Goal: Information Seeking & Learning: Learn about a topic

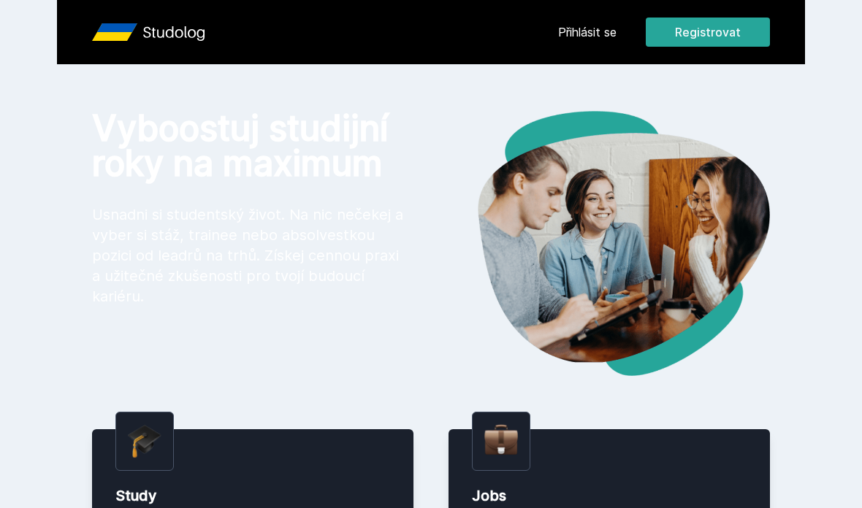
click at [585, 33] on link "Přihlásit se" at bounding box center [587, 32] width 58 height 18
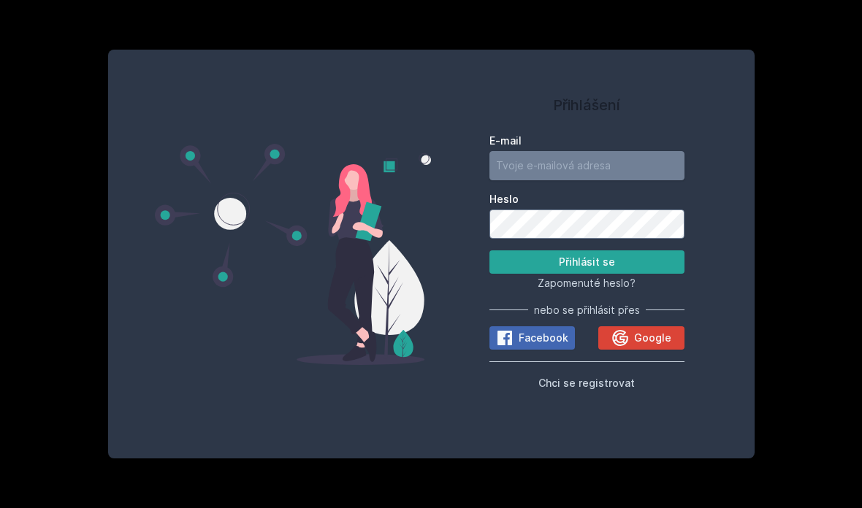
click at [533, 180] on input "E-mail" at bounding box center [586, 165] width 195 height 29
type input "[PERSON_NAME][EMAIL_ADDRESS][PERSON_NAME][DOMAIN_NAME]"
click at [609, 274] on button "Přihlásit se" at bounding box center [586, 262] width 195 height 23
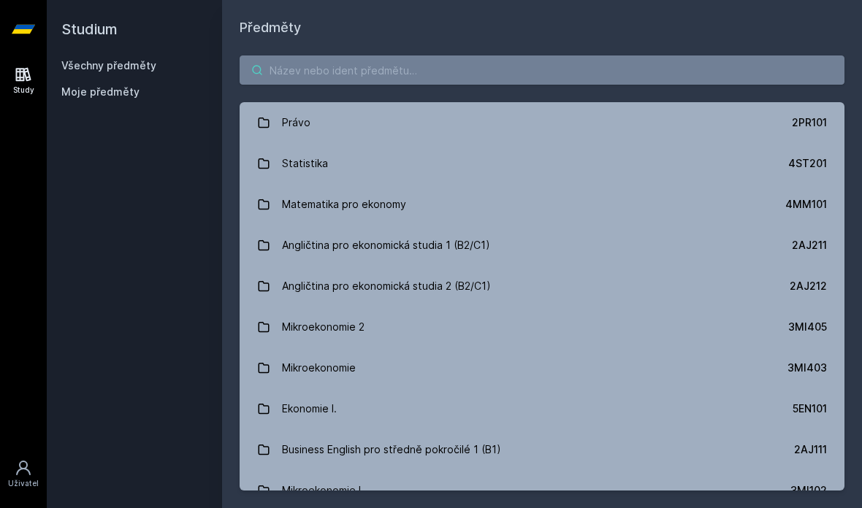
click at [344, 62] on input "search" at bounding box center [542, 70] width 605 height 29
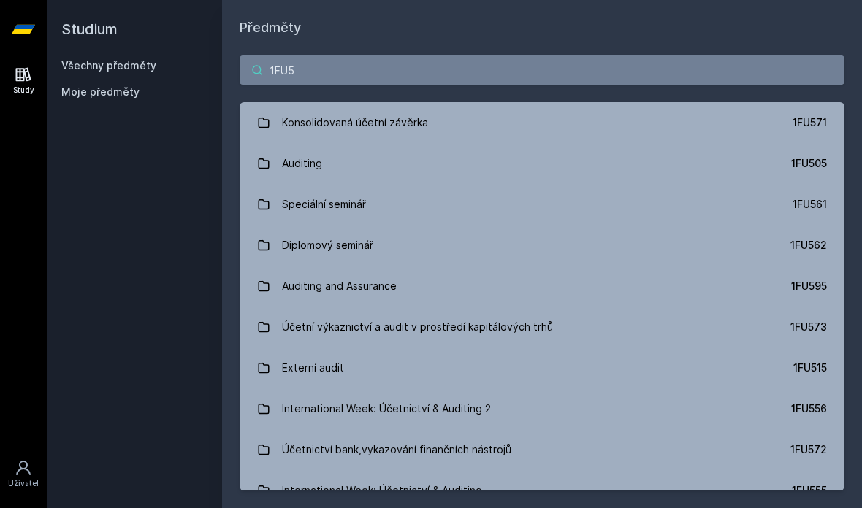
click at [298, 69] on input "1FU5" at bounding box center [542, 70] width 605 height 29
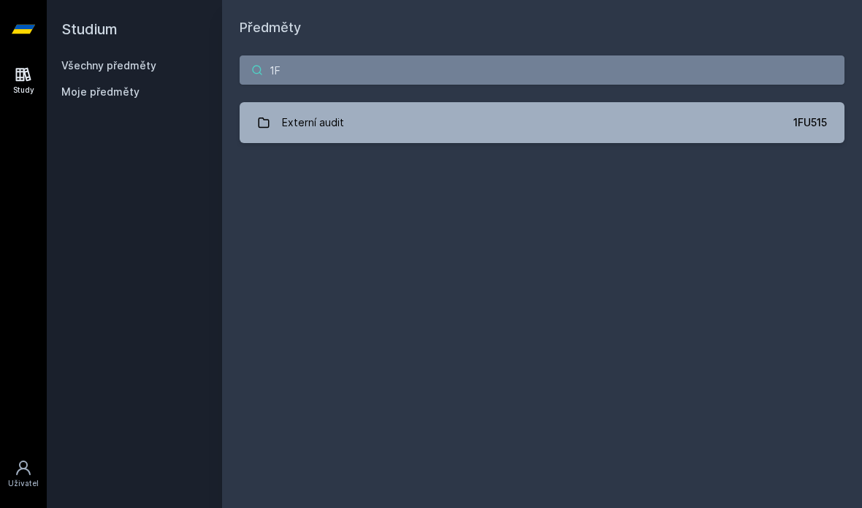
type input "1"
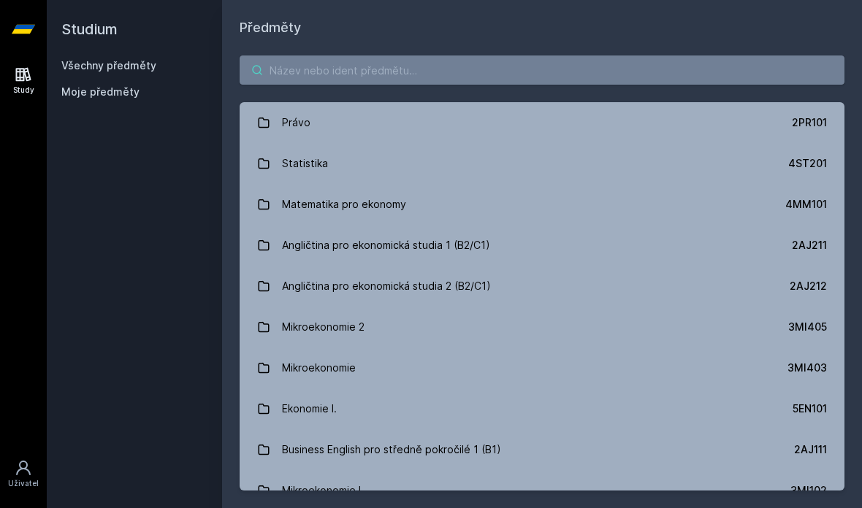
click at [284, 81] on input "search" at bounding box center [542, 70] width 605 height 29
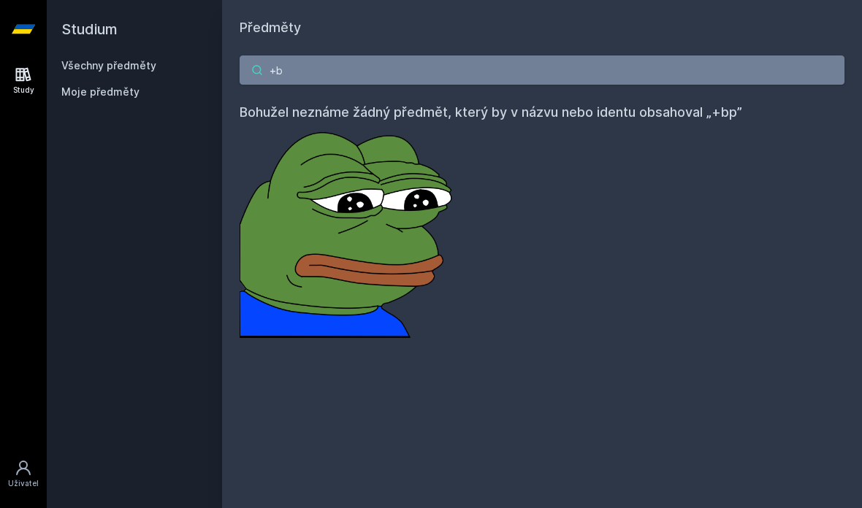
type input "+"
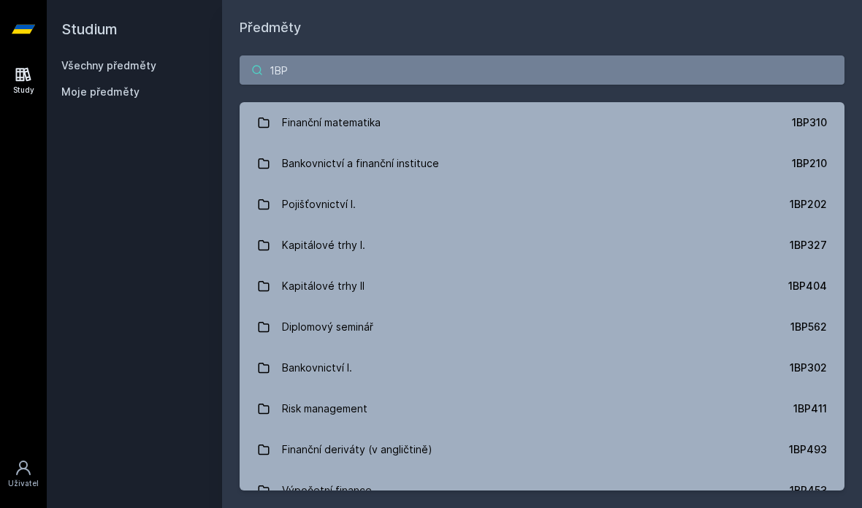
click at [285, 66] on input "1BP" at bounding box center [542, 70] width 605 height 29
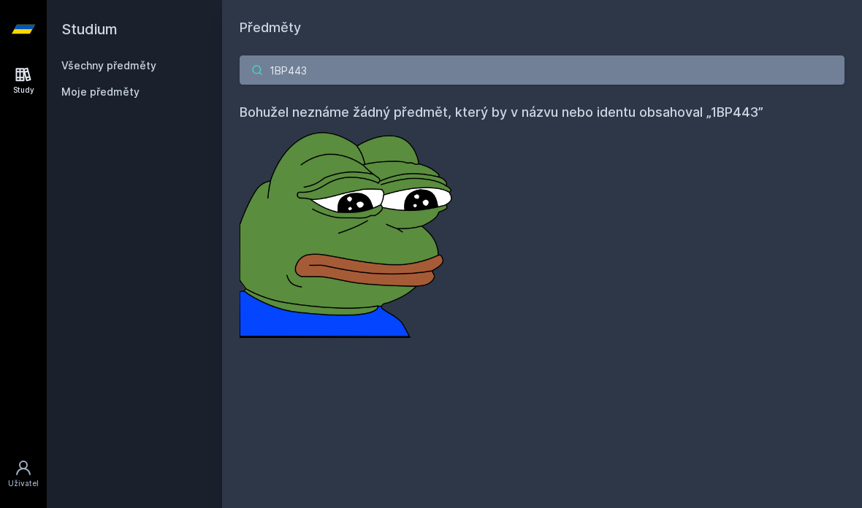
click at [302, 69] on input "1BP443" at bounding box center [542, 70] width 605 height 29
type input "1"
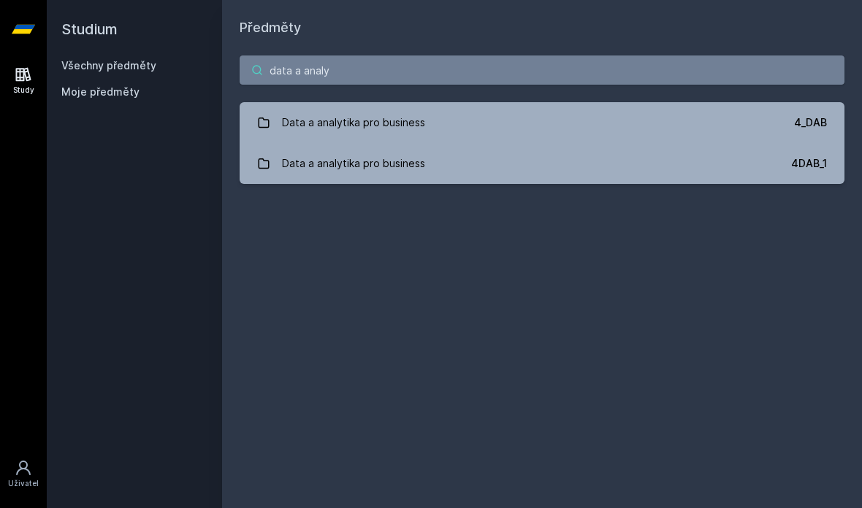
type input "data a anály"
click at [294, 72] on input "data a anály" at bounding box center [542, 70] width 605 height 29
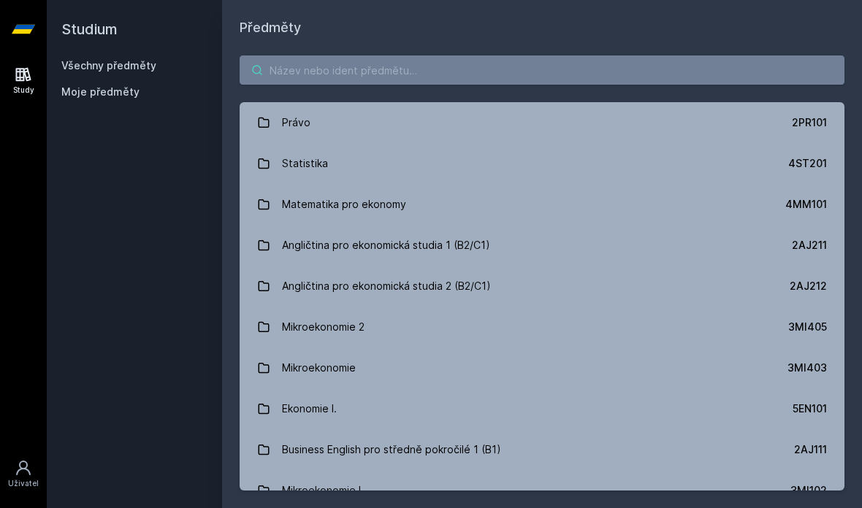
click at [307, 83] on input "search" at bounding box center [542, 70] width 605 height 29
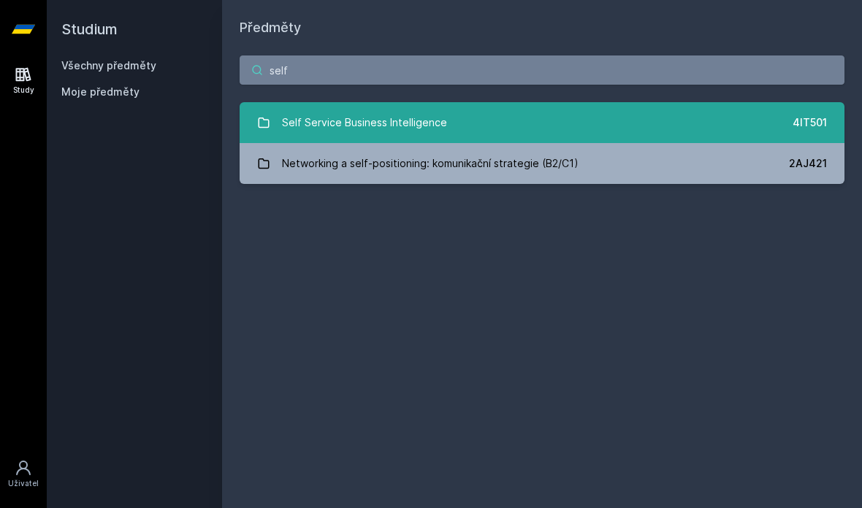
type input "self"
click at [310, 129] on div "Self Service Business Intelligence" at bounding box center [364, 122] width 165 height 29
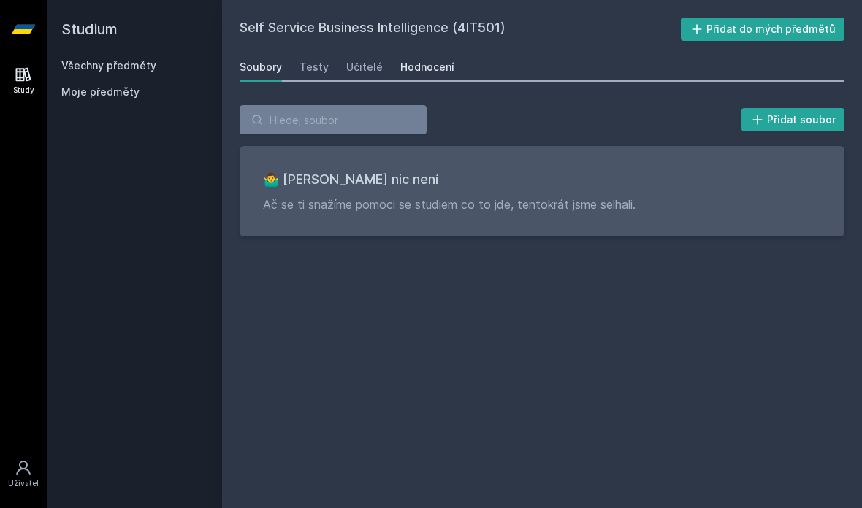
click at [411, 64] on div "Hodnocení" at bounding box center [427, 67] width 54 height 15
